Goal: Find specific page/section: Find specific page/section

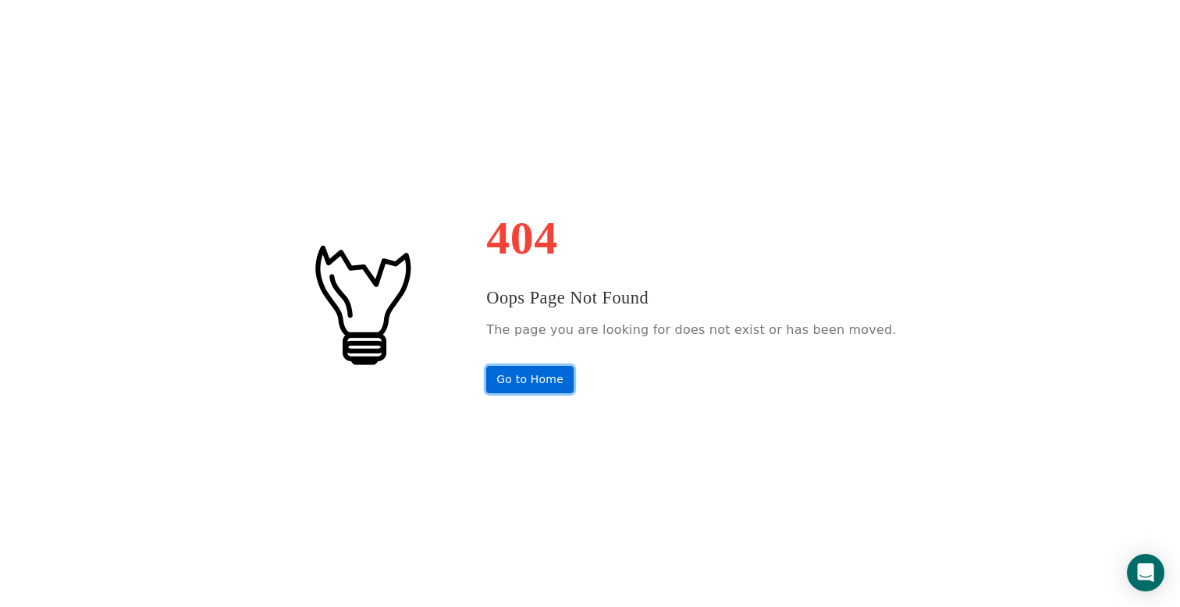
click at [536, 387] on link "Go to Home" at bounding box center [529, 379] width 87 height 27
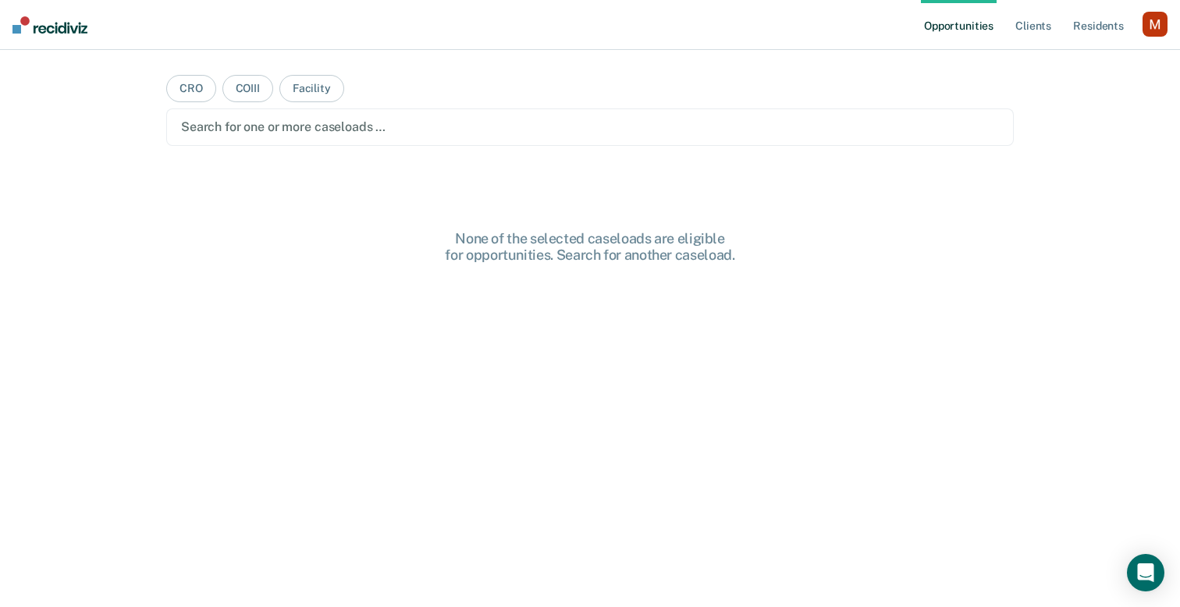
click at [1159, 26] on div "button" at bounding box center [1155, 24] width 25 height 25
click at [1041, 62] on link "Profile" at bounding box center [1093, 63] width 126 height 13
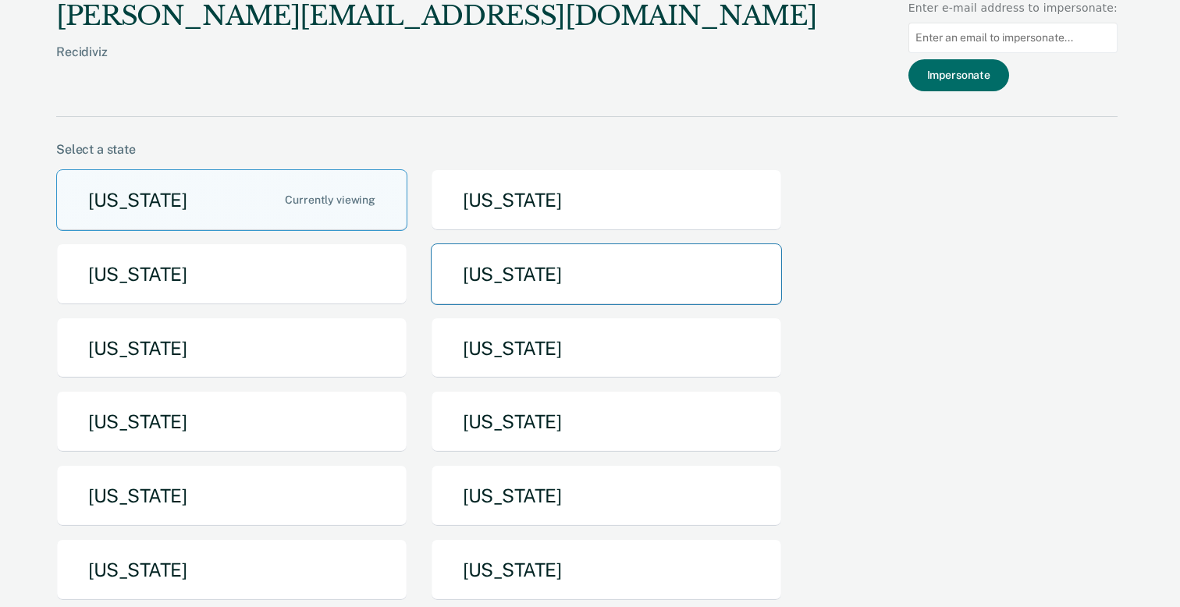
click at [465, 292] on button "Idaho" at bounding box center [606, 275] width 351 height 62
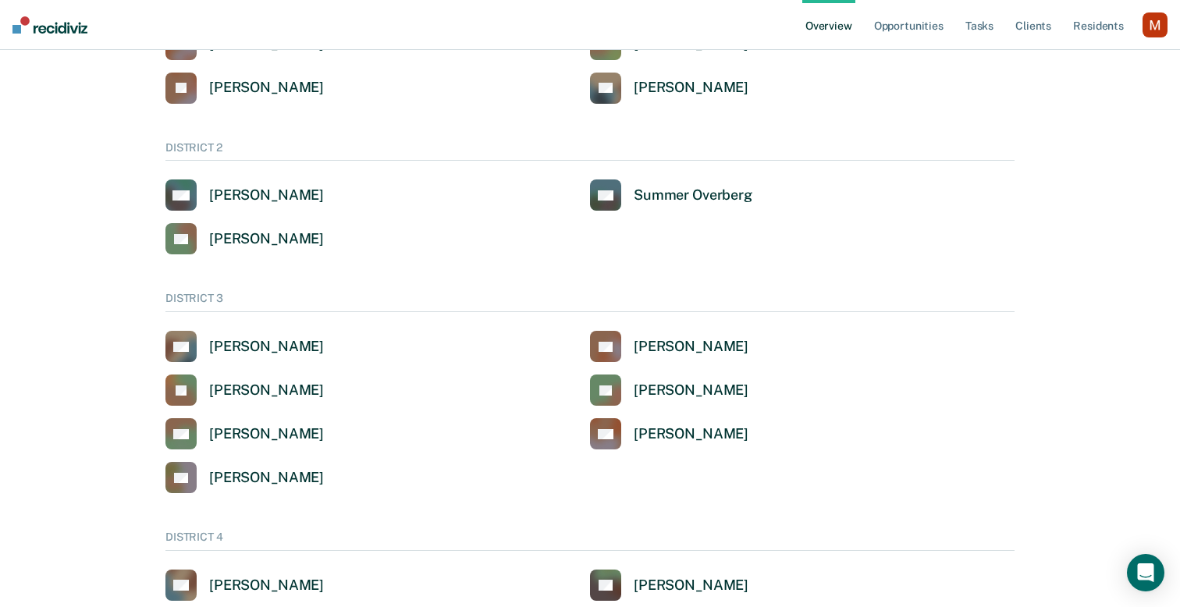
scroll to position [179, 0]
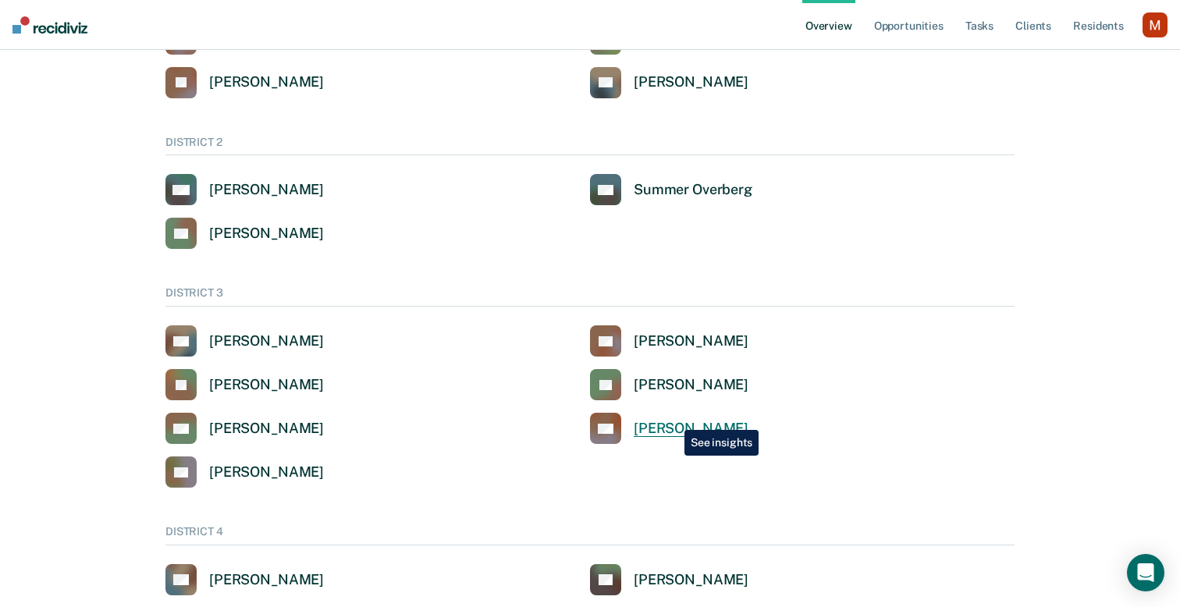
click at [673, 420] on div "Matthew Thomas" at bounding box center [691, 429] width 115 height 18
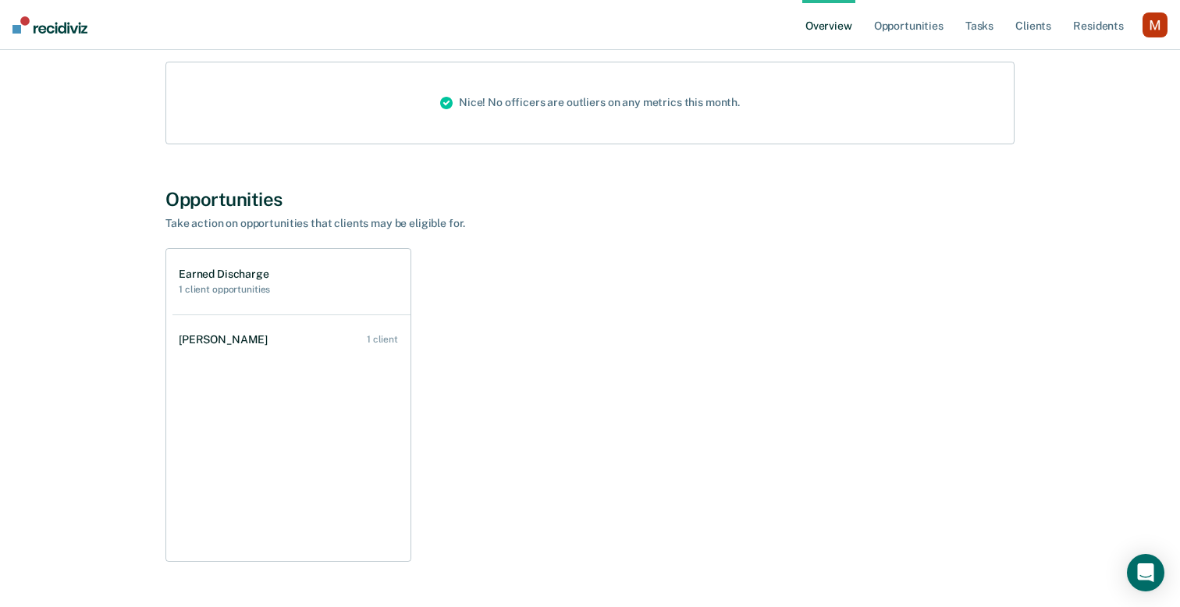
scroll to position [228, 0]
click at [932, 23] on link "Opportunities" at bounding box center [909, 25] width 76 height 50
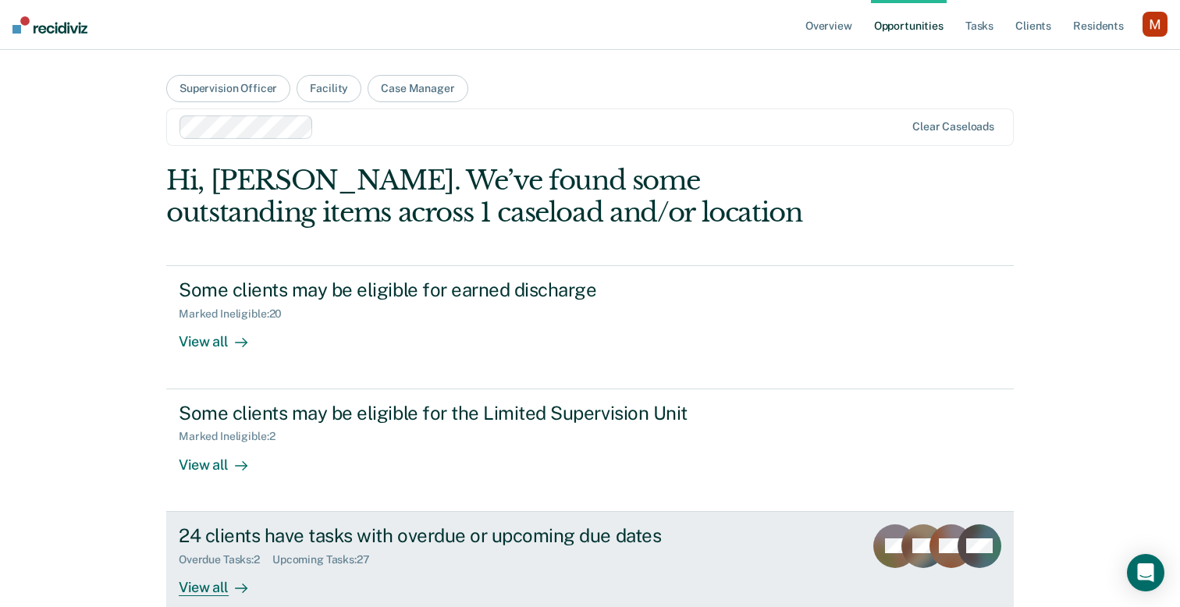
click at [407, 540] on div "24 clients have tasks with overdue or upcoming due dates" at bounding box center [453, 536] width 548 height 23
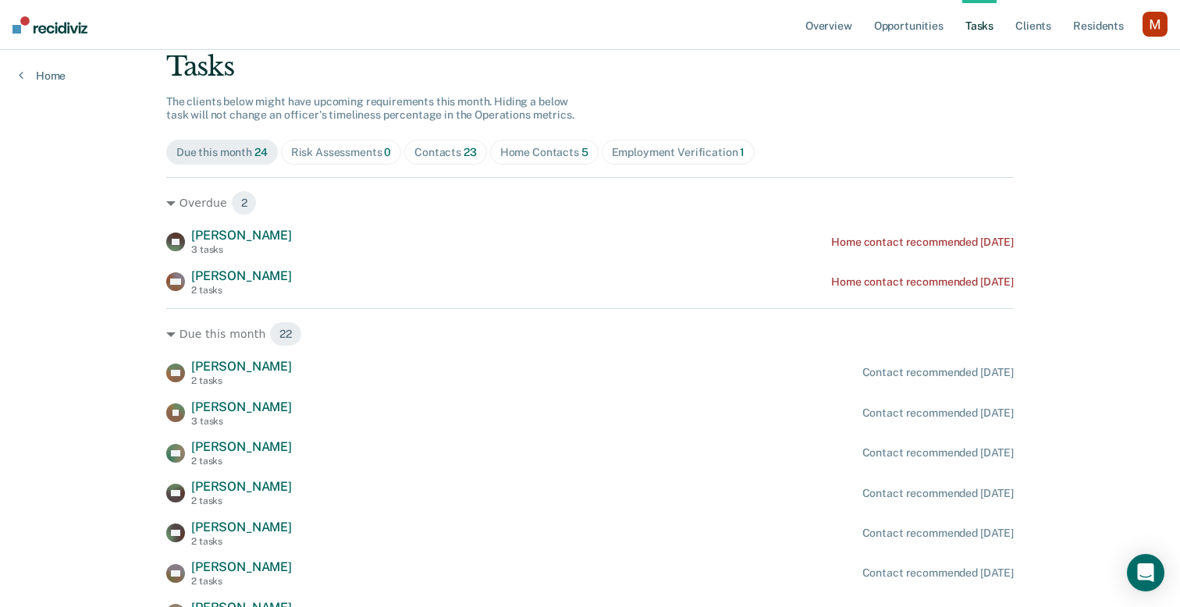
scroll to position [78, 0]
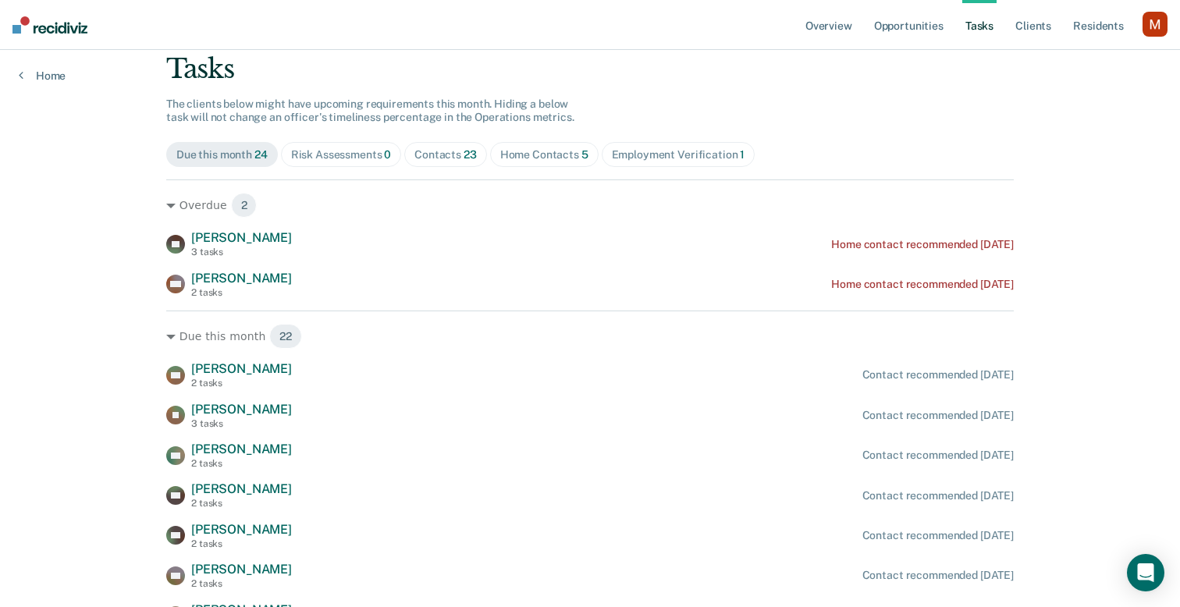
click at [354, 147] on span "Risk Assessments 0" at bounding box center [341, 154] width 121 height 25
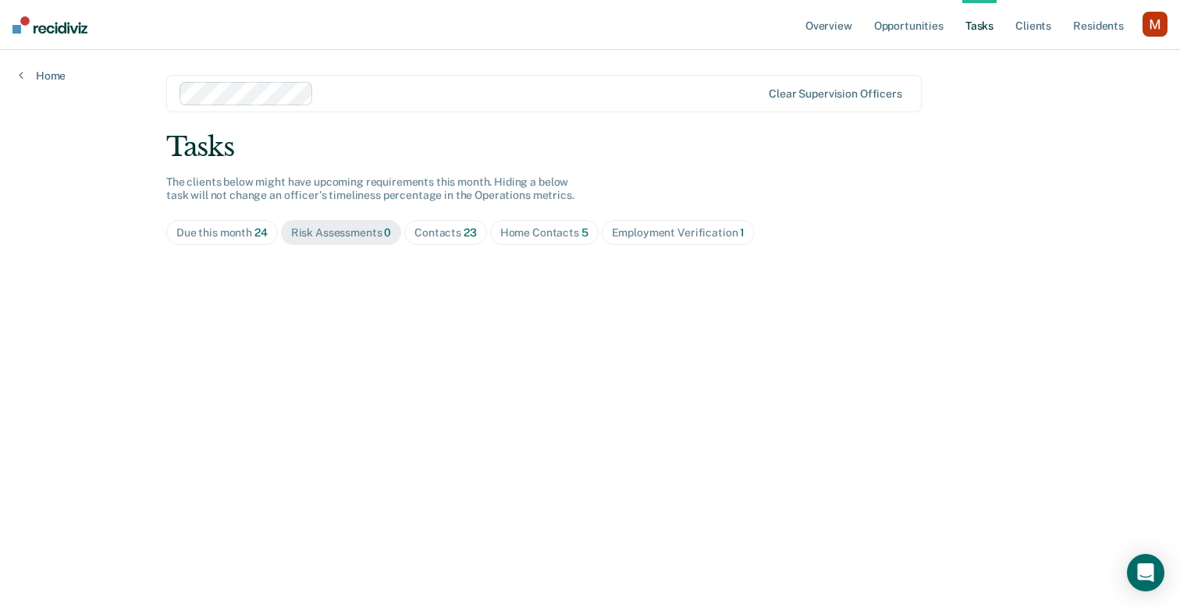
scroll to position [0, 0]
